Goal: Task Accomplishment & Management: Manage account settings

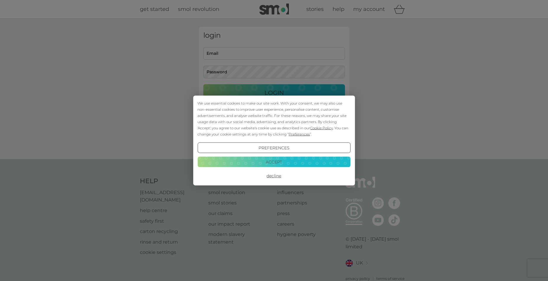
type input "[EMAIL_ADDRESS][DOMAIN_NAME]"
click at [261, 160] on button "Accept" at bounding box center [273, 162] width 153 height 11
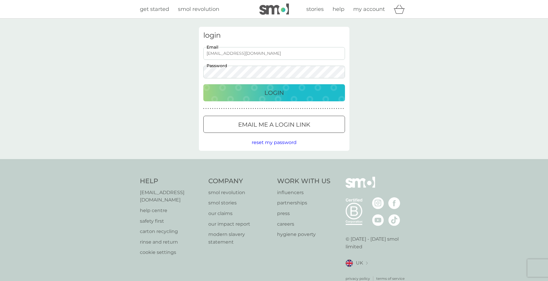
click at [264, 92] on p "Login" at bounding box center [273, 92] width 19 height 9
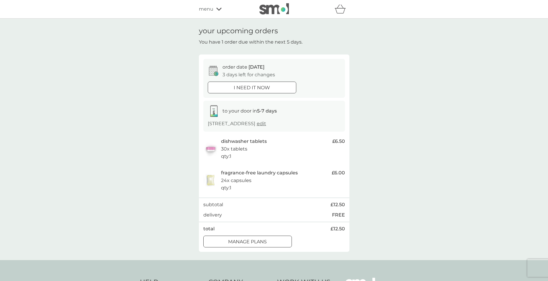
click at [249, 245] on div at bounding box center [247, 242] width 21 height 6
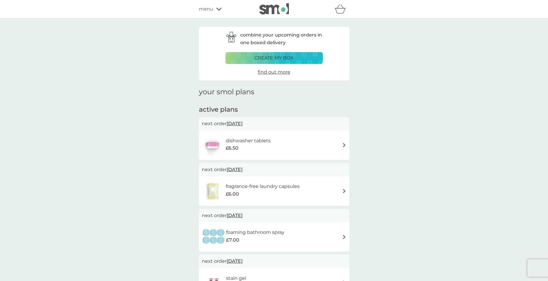
click at [247, 136] on div "dishwasher tablets £6.50" at bounding box center [239, 145] width 75 height 21
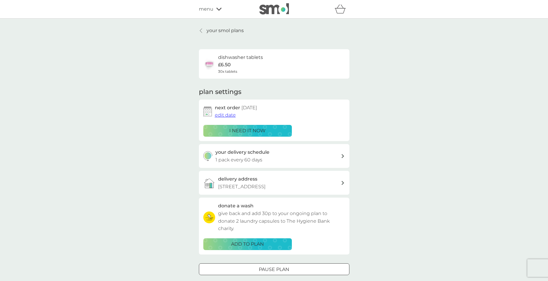
scroll to position [29, 0]
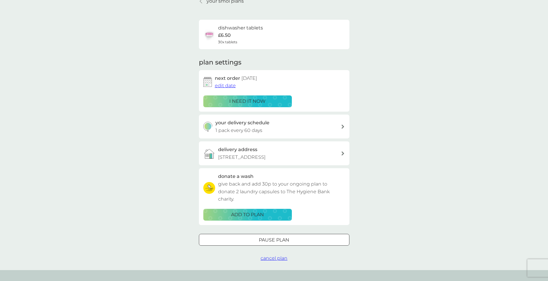
click at [251, 130] on p "1 pack every 60 days" at bounding box center [238, 131] width 47 height 8
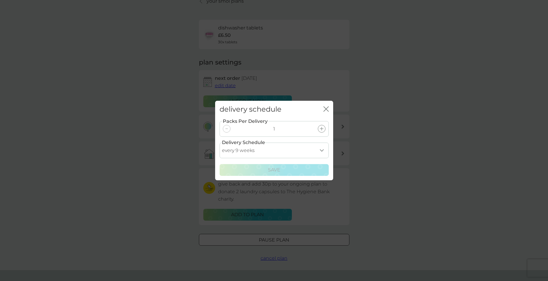
click at [321, 151] on select "every 1 week every 2 weeks every 3 weeks every 4 weeks every 5 weeks every 6 we…" at bounding box center [273, 151] width 109 height 16
select select "84"
click at [219, 143] on select "every 1 week every 2 weeks every 3 weeks every 4 weeks every 5 weeks every 6 we…" at bounding box center [273, 151] width 109 height 16
click at [277, 170] on p "Save" at bounding box center [274, 170] width 12 height 8
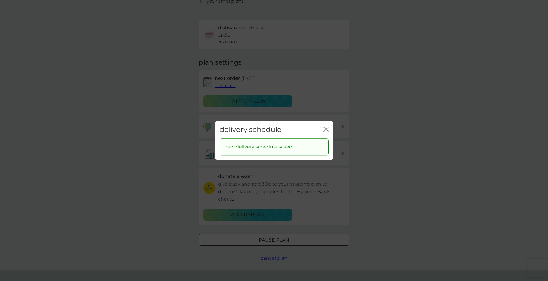
click at [324, 129] on icon "close" at bounding box center [325, 129] width 5 height 5
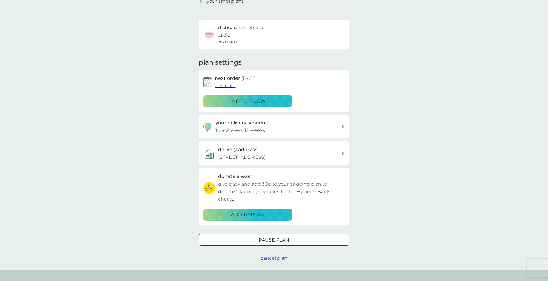
click at [225, 87] on span "edit date" at bounding box center [225, 86] width 21 height 6
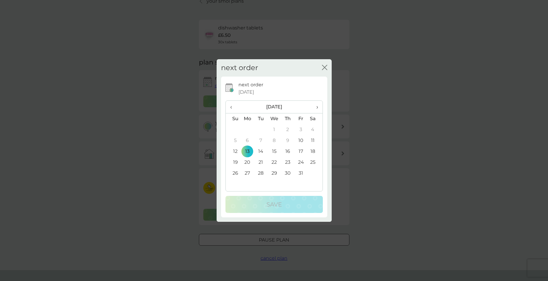
click at [315, 107] on span "›" at bounding box center [315, 107] width 6 height 12
click at [311, 130] on td "1" at bounding box center [314, 129] width 15 height 11
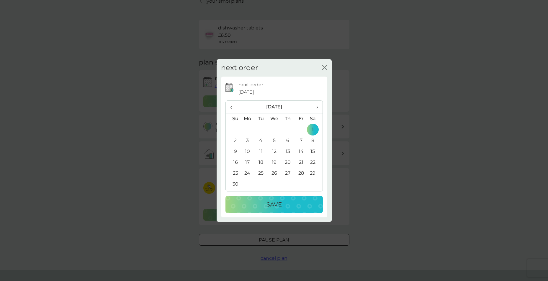
click at [278, 204] on p "Save" at bounding box center [273, 204] width 15 height 9
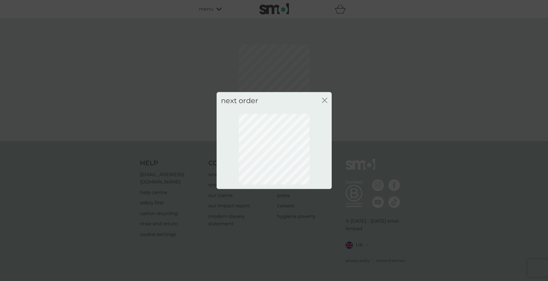
scroll to position [0, 0]
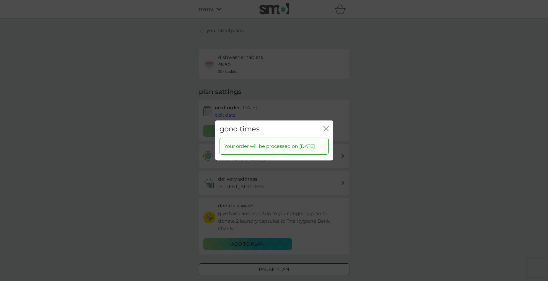
click at [325, 126] on icon "close" at bounding box center [325, 128] width 5 height 5
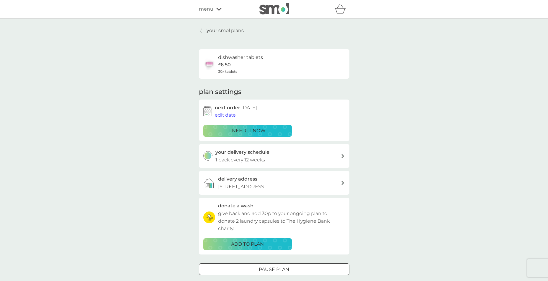
click at [229, 30] on p "your smol plans" at bounding box center [224, 31] width 37 height 8
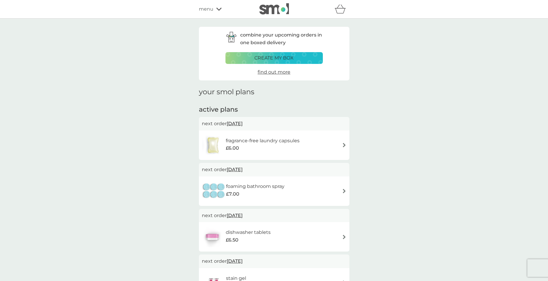
click at [244, 138] on h6 "fragrance-free laundry capsules" at bounding box center [263, 141] width 74 height 8
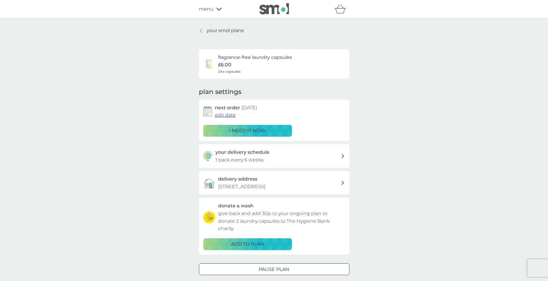
click at [227, 115] on span "edit date" at bounding box center [225, 115] width 21 height 6
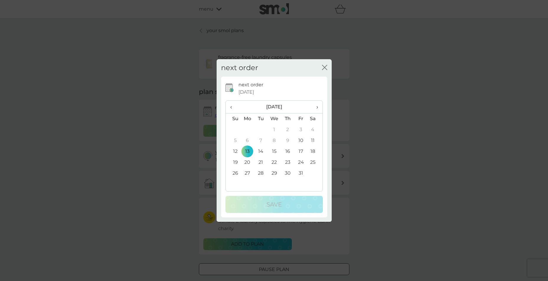
click at [317, 108] on span "›" at bounding box center [315, 107] width 6 height 12
click at [313, 129] on td "1" at bounding box center [314, 129] width 15 height 11
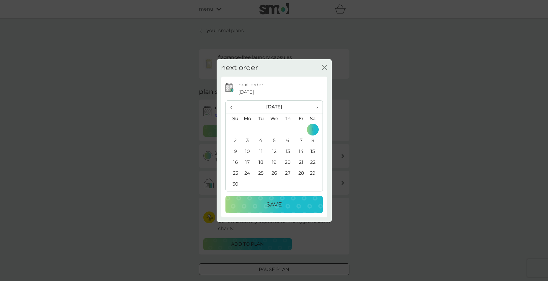
click at [275, 201] on p "Save" at bounding box center [273, 204] width 15 height 9
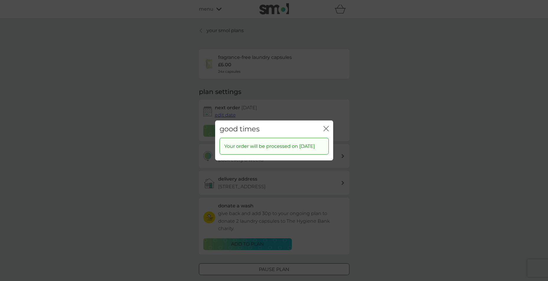
click at [322, 125] on div "good times close" at bounding box center [274, 129] width 118 height 17
click at [325, 126] on icon "close" at bounding box center [325, 128] width 5 height 5
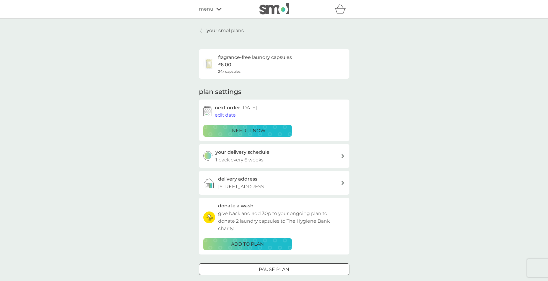
click at [256, 157] on p "1 pack every 6 weeks" at bounding box center [239, 160] width 48 height 8
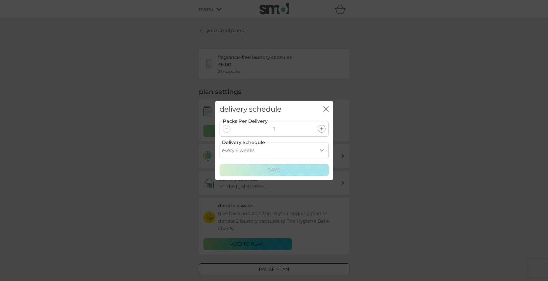
click at [323, 151] on select "every 1 week every 2 weeks every 3 weeks every 4 weeks every 5 weeks every 6 we…" at bounding box center [273, 151] width 109 height 16
select select "84"
click at [219, 143] on select "every 1 week every 2 weeks every 3 weeks every 4 weeks every 5 weeks every 6 we…" at bounding box center [273, 151] width 109 height 16
click at [264, 167] on div "Save" at bounding box center [273, 170] width 101 height 8
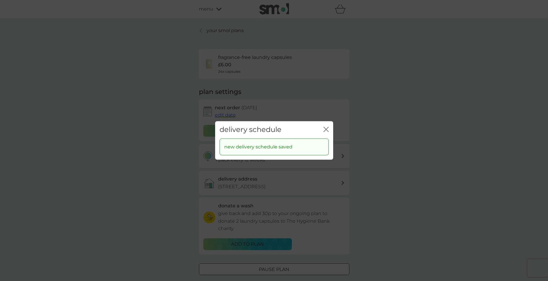
click at [326, 127] on icon "close" at bounding box center [325, 129] width 5 height 5
